Goal: Task Accomplishment & Management: Manage account settings

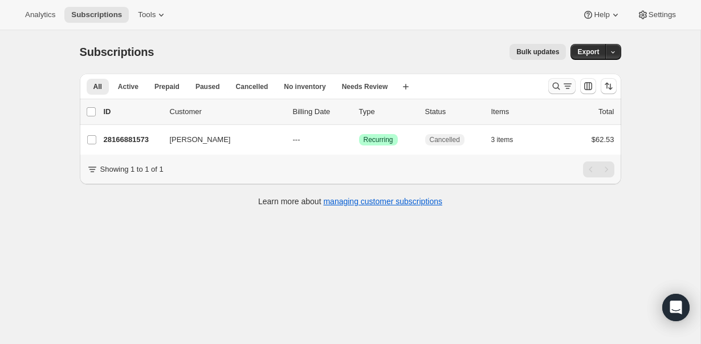
click at [562, 85] on icon "Search and filter results" at bounding box center [567, 85] width 11 height 11
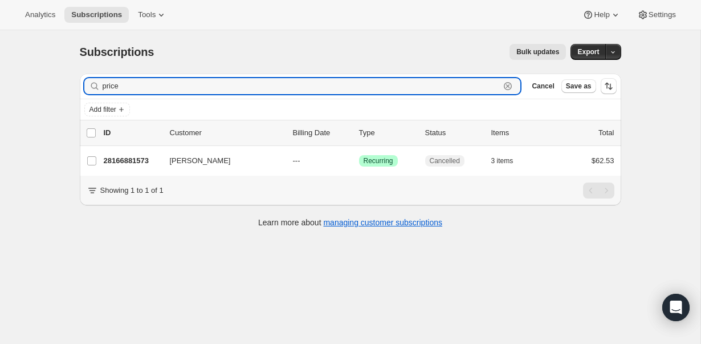
click at [511, 84] on icon "button" at bounding box center [507, 85] width 11 height 11
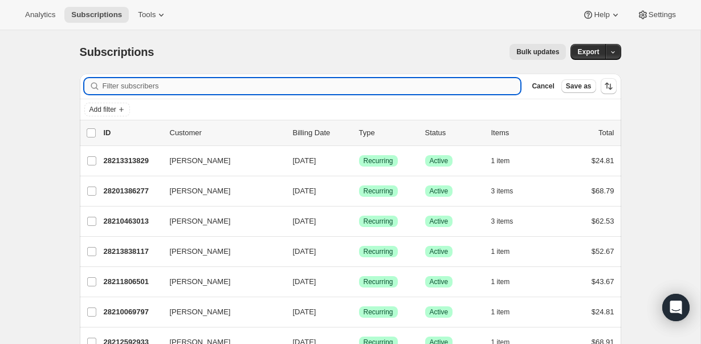
click at [426, 91] on input "Filter subscribers" at bounding box center [312, 86] width 418 height 16
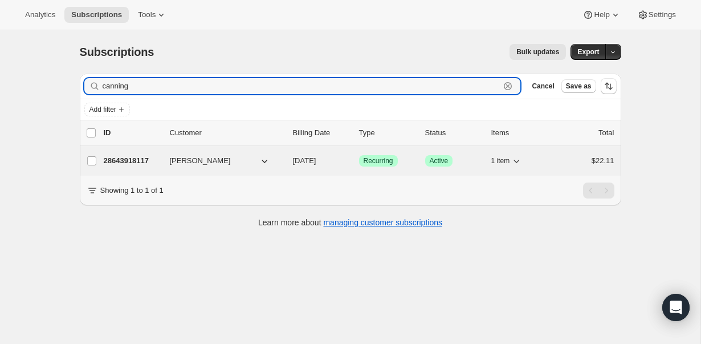
type input "canning"
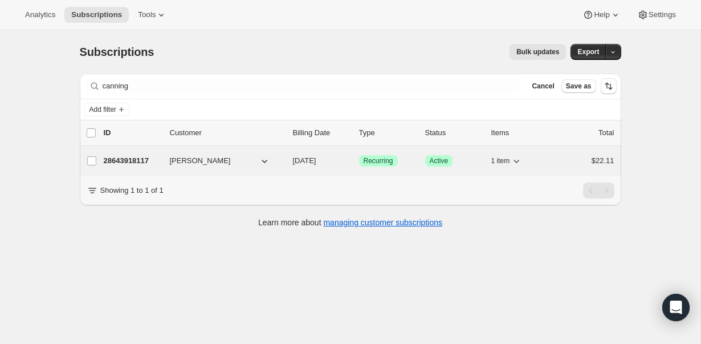
click at [124, 163] on p "28643918117" at bounding box center [132, 160] width 57 height 11
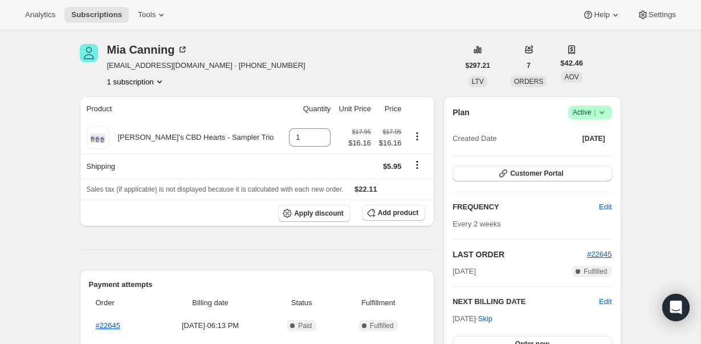
scroll to position [55, 0]
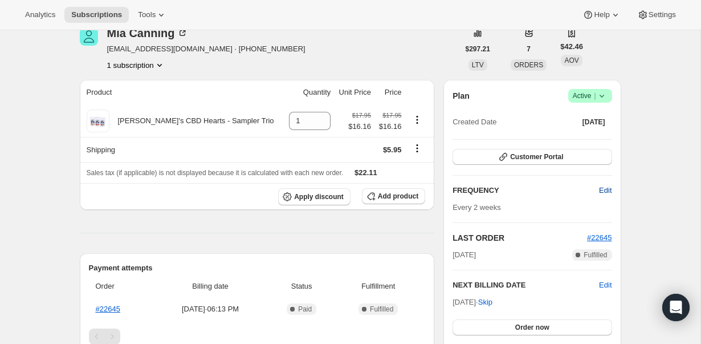
click at [608, 192] on span "Edit" at bounding box center [605, 190] width 13 height 11
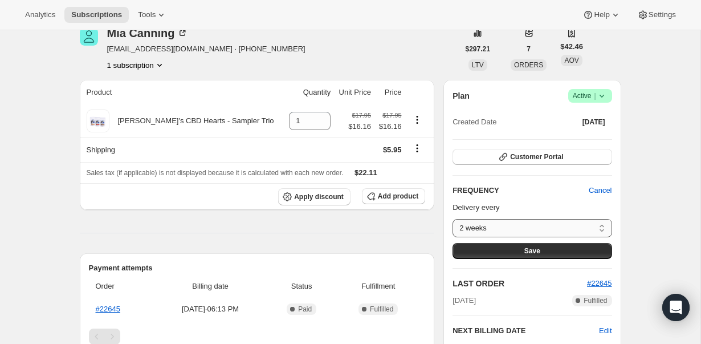
click at [601, 223] on select "2 weeks 4 weeks 6 weeks Custom..." at bounding box center [532, 228] width 159 height 18
select select "custom"
click at [453, 219] on select "2 weeks 4 weeks 6 weeks Custom..." at bounding box center [532, 228] width 159 height 18
select select "MONTH"
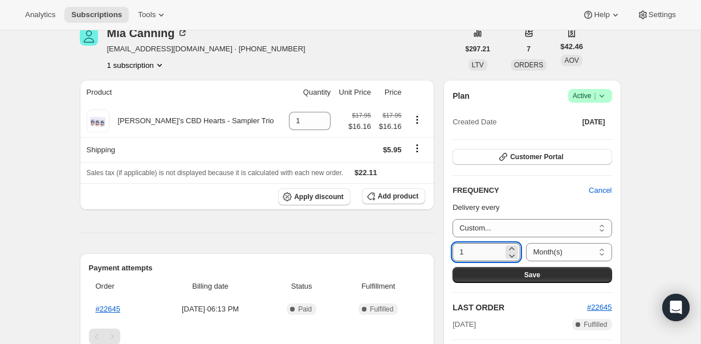
click at [487, 249] on input "1" at bounding box center [478, 252] width 51 height 18
click at [508, 246] on icon at bounding box center [511, 248] width 11 height 11
type input "3"
click at [601, 252] on select "Day(s) Week(s) Month(s) Year(s)" at bounding box center [568, 252] width 85 height 18
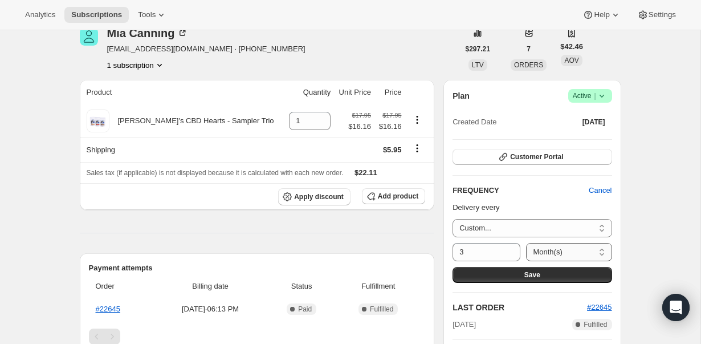
select select "WEEK"
click at [526, 243] on select "Day(s) Week(s) Month(s) Year(s)" at bounding box center [568, 252] width 85 height 18
click at [554, 274] on button "Save" at bounding box center [532, 275] width 159 height 16
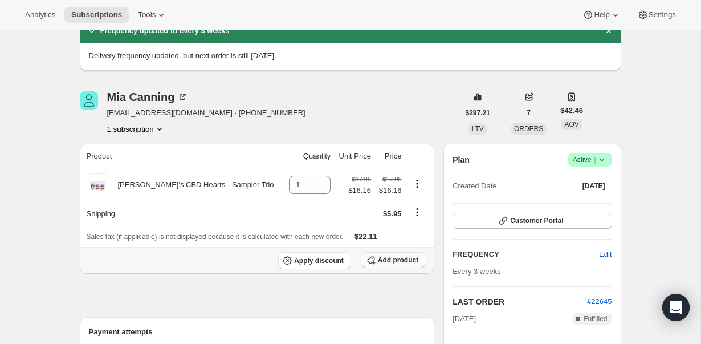
click at [398, 260] on span "Add product" at bounding box center [398, 259] width 40 height 9
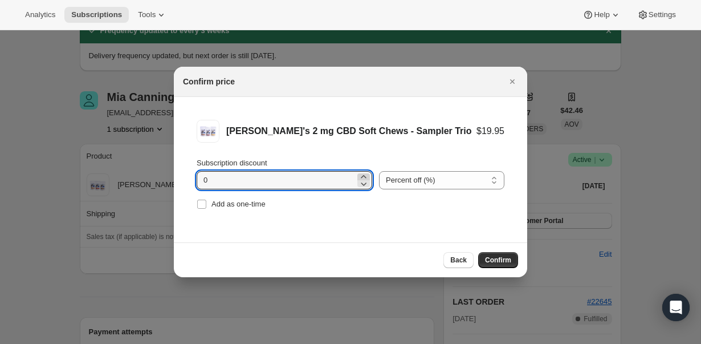
click at [358, 174] on icon ":rfs:" at bounding box center [363, 176] width 11 height 11
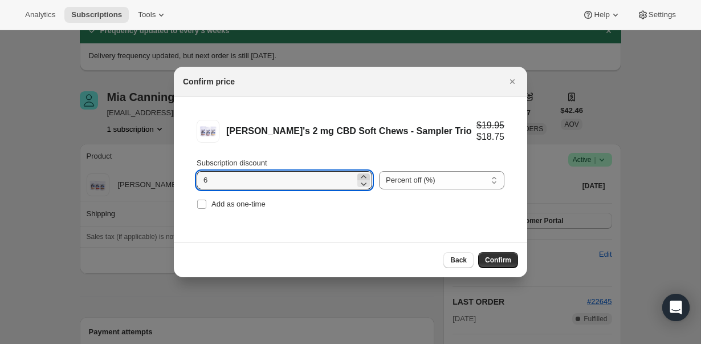
click at [358, 174] on icon ":rfs:" at bounding box center [363, 176] width 11 height 11
type input "10"
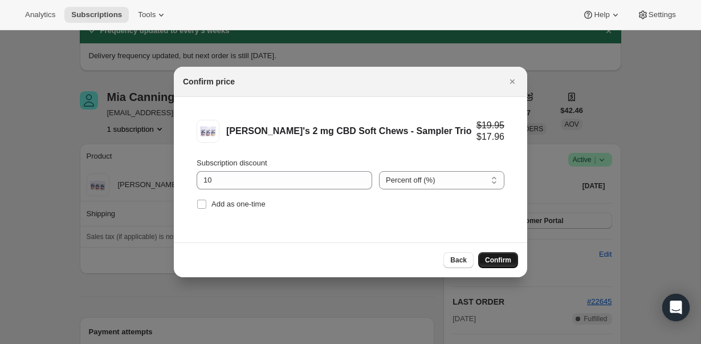
click at [497, 258] on span "Confirm" at bounding box center [498, 259] width 26 height 9
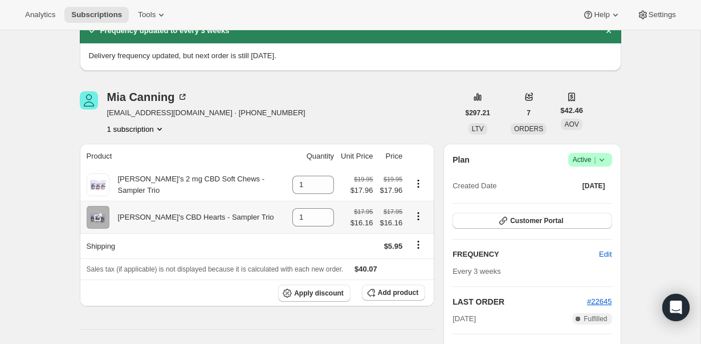
click at [416, 215] on icon "Product actions" at bounding box center [418, 215] width 11 height 11
click at [425, 211] on button "Product actions" at bounding box center [418, 216] width 18 height 13
click at [323, 222] on icon at bounding box center [326, 220] width 6 height 3
type input "0"
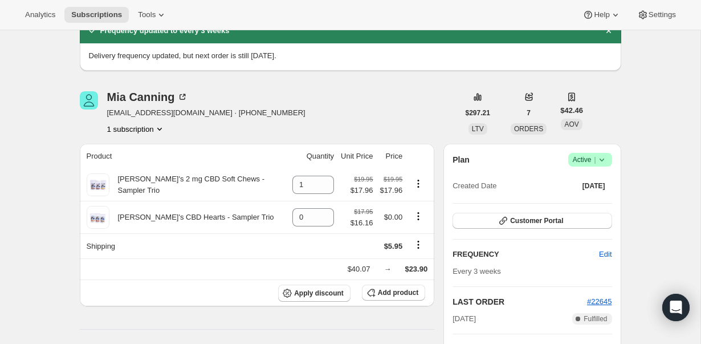
click at [393, 115] on div "[PERSON_NAME] [EMAIL_ADDRESS][DOMAIN_NAME] · [PHONE_NUMBER] 1 subscription" at bounding box center [269, 112] width 379 height 43
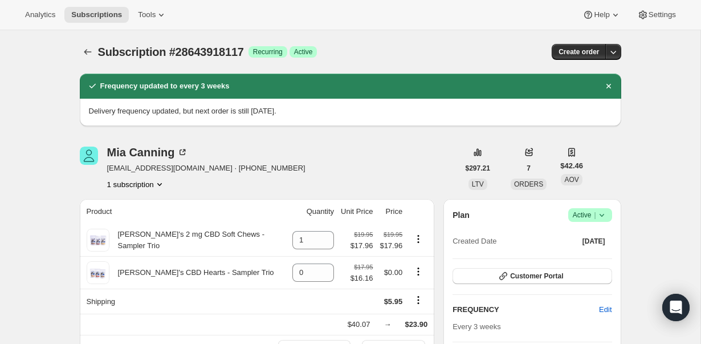
scroll to position [78, 0]
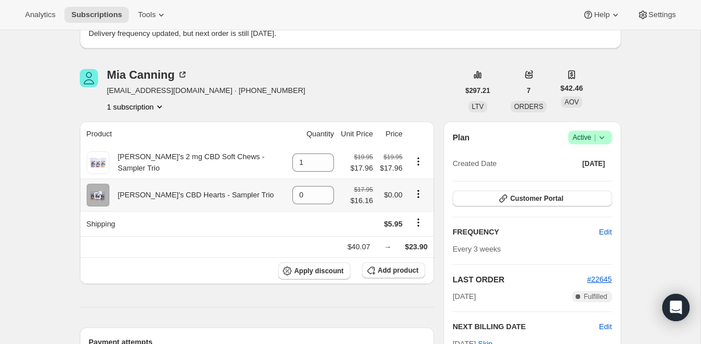
click at [416, 194] on icon "Product actions" at bounding box center [418, 193] width 11 height 11
click at [419, 197] on icon "Product actions" at bounding box center [418, 193] width 11 height 11
click at [420, 216] on span "Swap variant" at bounding box center [416, 216] width 43 height 9
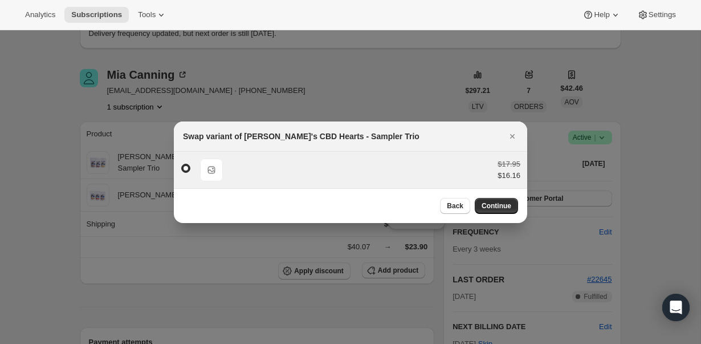
click at [184, 170] on span ":rkf:" at bounding box center [185, 168] width 9 height 9
click at [182, 164] on input ":rkf:" at bounding box center [181, 164] width 1 height 1
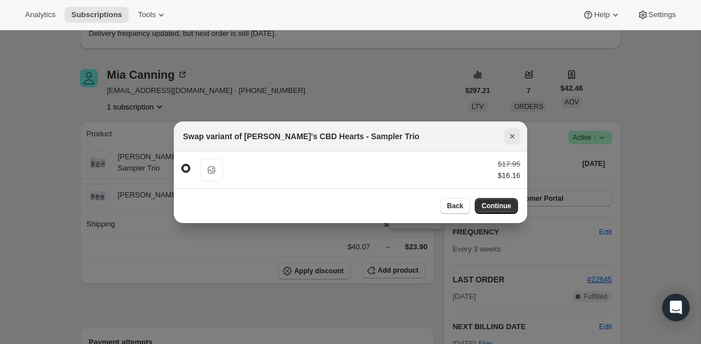
click at [507, 135] on icon "Close" at bounding box center [512, 136] width 11 height 11
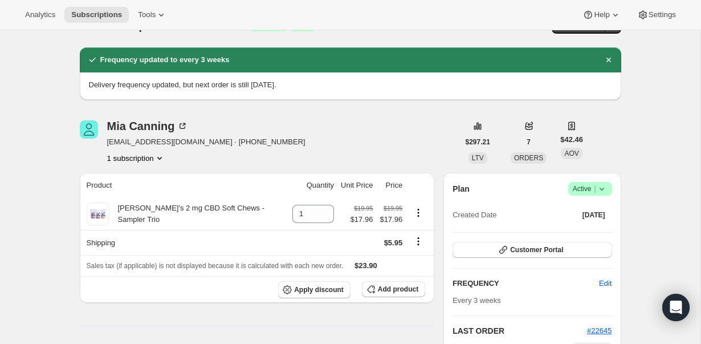
scroll to position [0, 0]
